Goal: Transaction & Acquisition: Purchase product/service

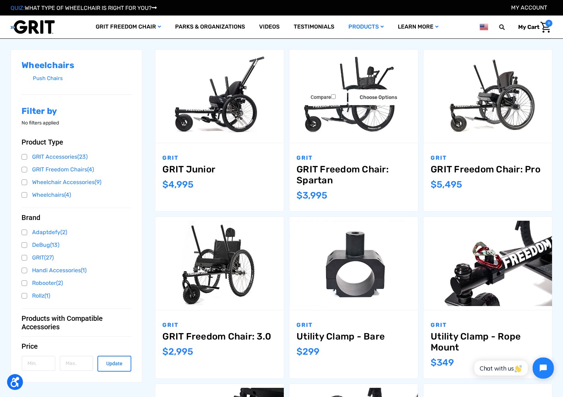
scroll to position [109, 0]
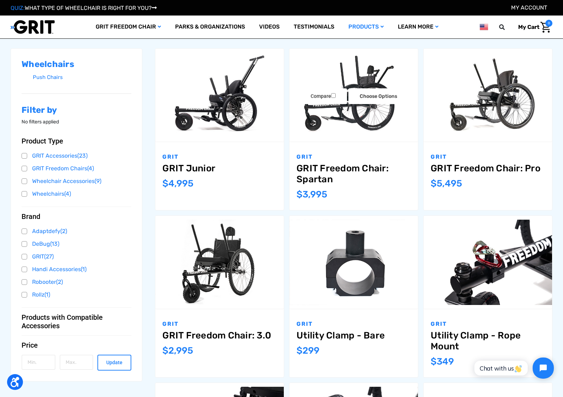
click at [345, 168] on link "GRIT Freedom Chair: Spartan" at bounding box center [353, 174] width 114 height 22
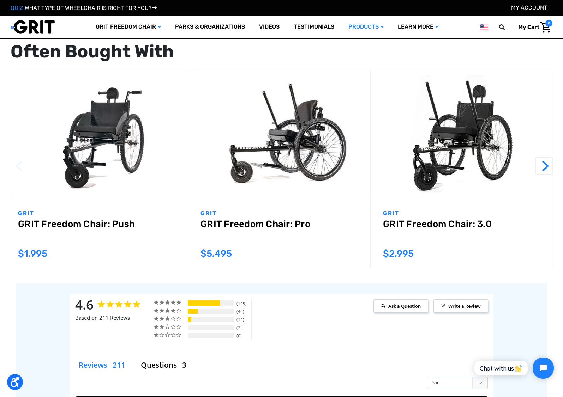
scroll to position [667, 0]
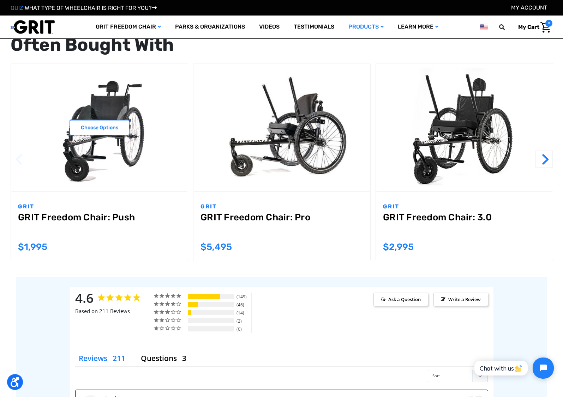
click at [122, 152] on img "GRIT Freedom Chair: Push,$1,995.00\a" at bounding box center [99, 127] width 177 height 118
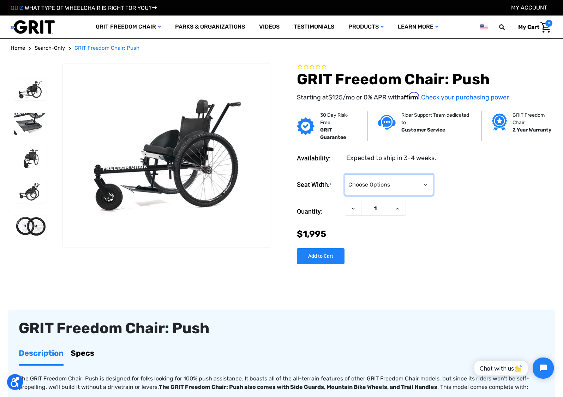
click at [424, 183] on select "Choose Options 16" 18" 20"" at bounding box center [389, 184] width 88 height 21
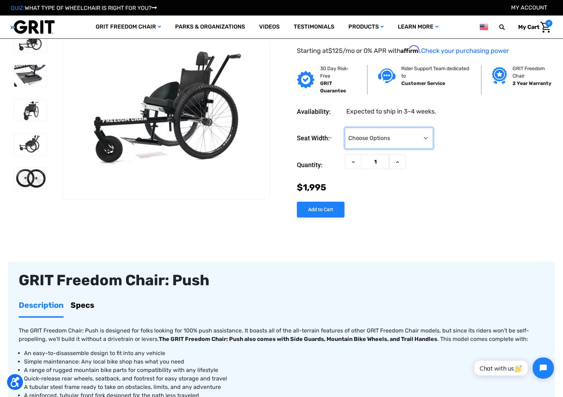
scroll to position [9, 0]
click at [434, 385] on li "A tubular steel frame ready to take on obstacles, limits, and any adventure" at bounding box center [284, 388] width 520 height 8
